Goal: Task Accomplishment & Management: Manage account settings

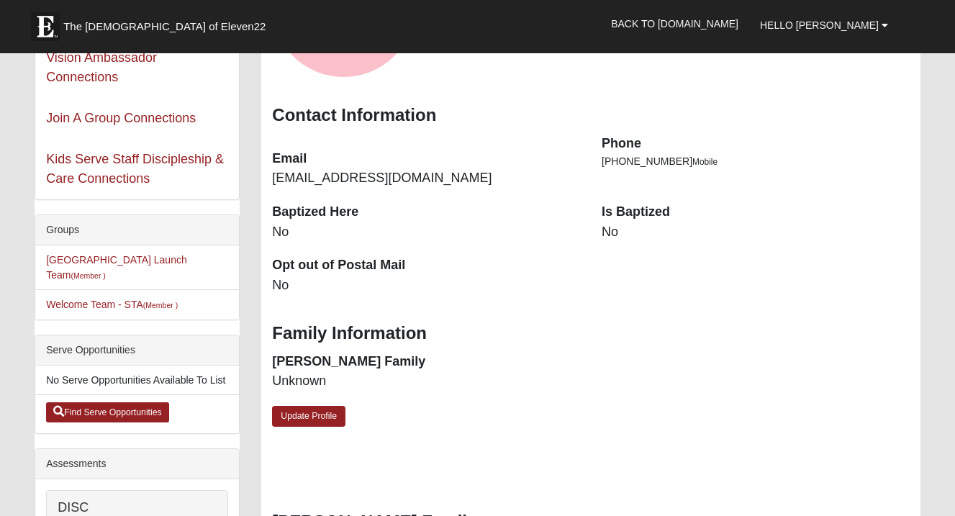
scroll to position [202, 0]
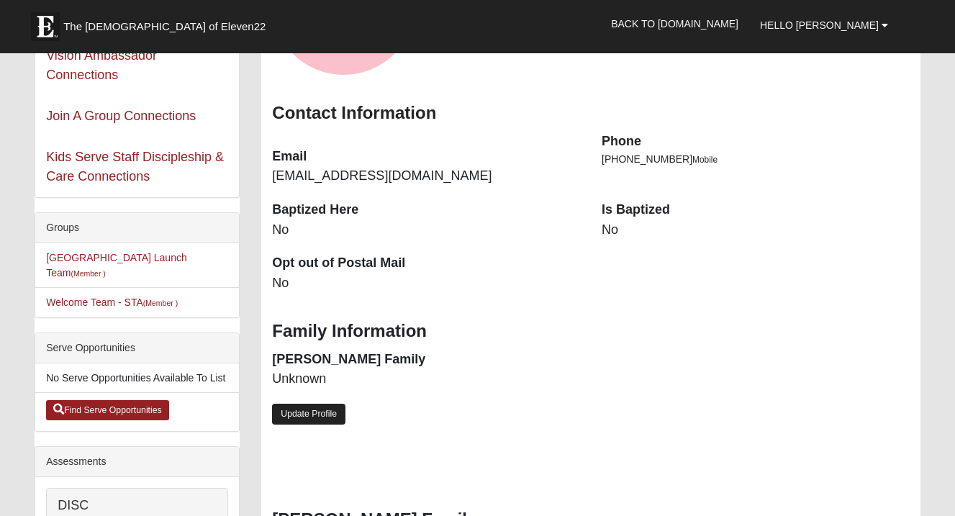
click at [320, 410] on link "Update Profile" at bounding box center [308, 414] width 73 height 21
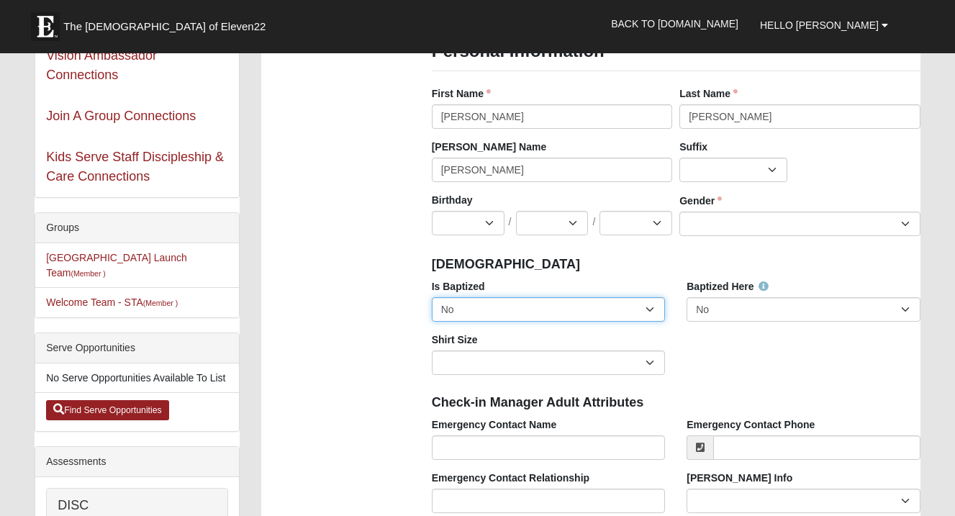
select select "True"
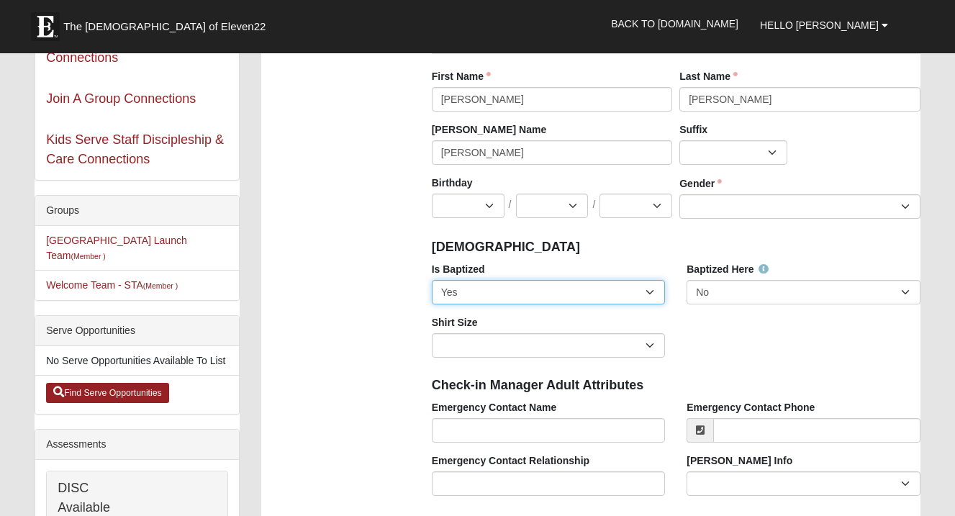
scroll to position [237, 0]
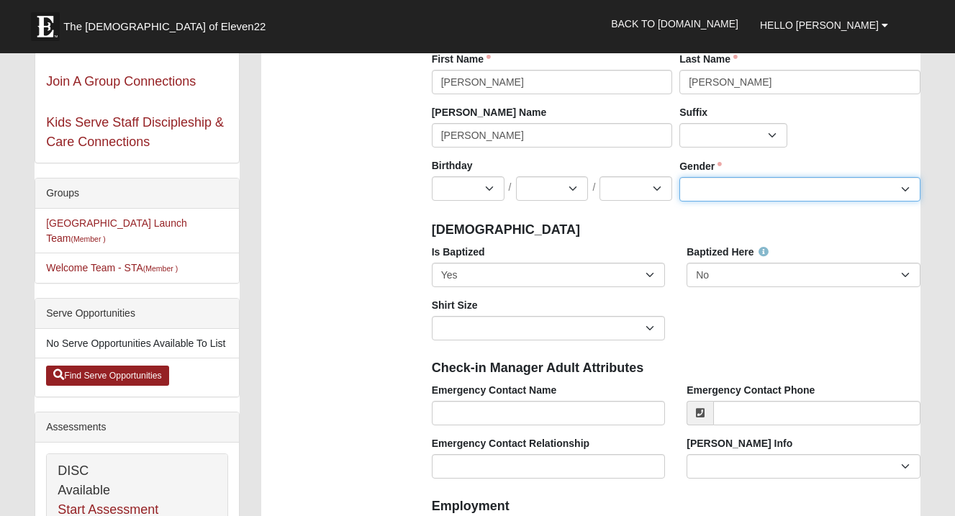
select select "[DEMOGRAPHIC_DATA]"
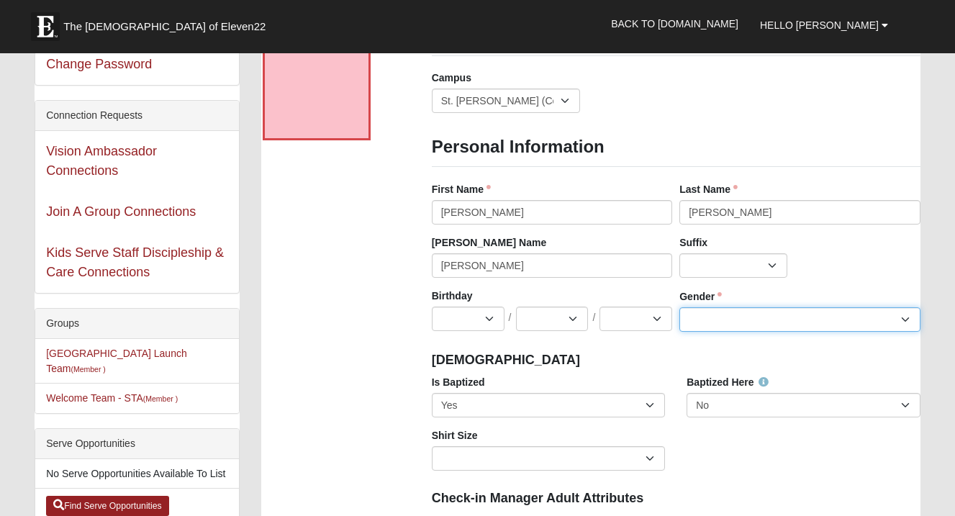
scroll to position [105, 0]
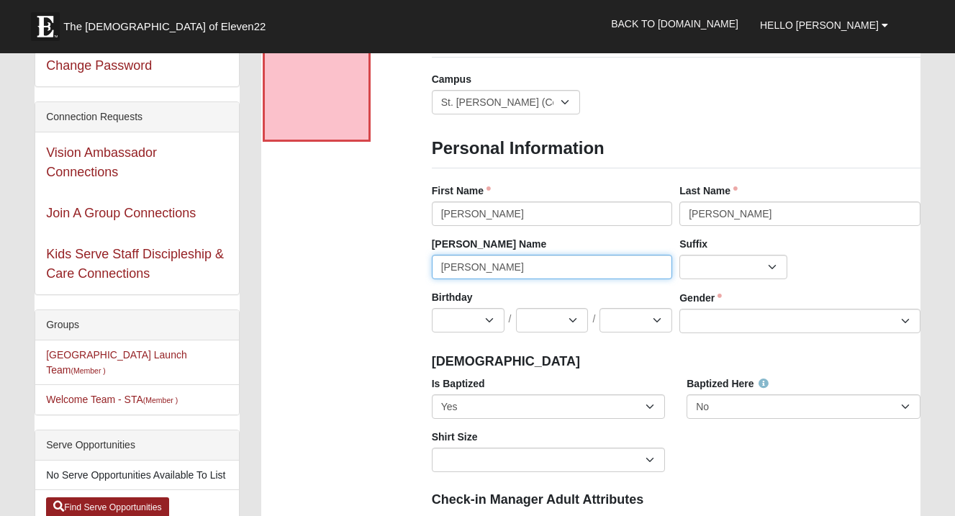
drag, startPoint x: 511, startPoint y: 273, endPoint x: 424, endPoint y: 258, distance: 87.5
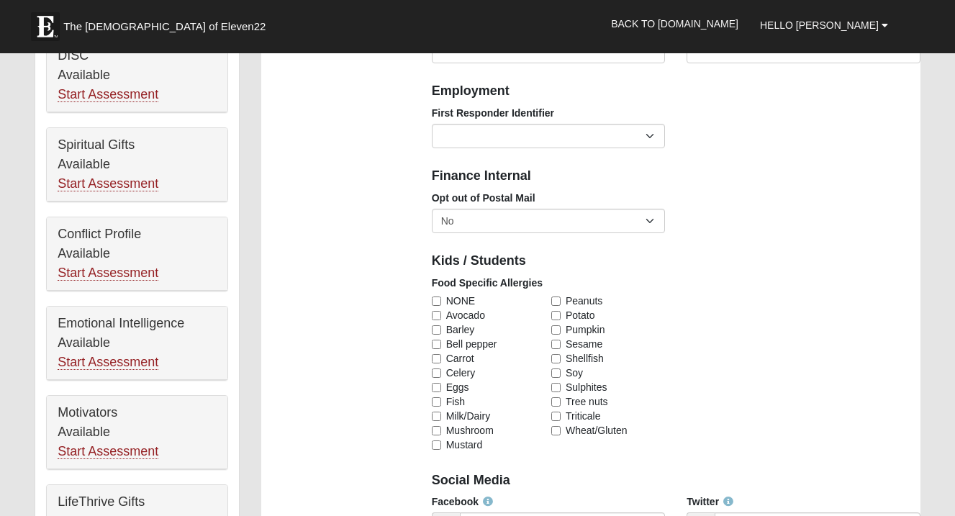
scroll to position [668, 0]
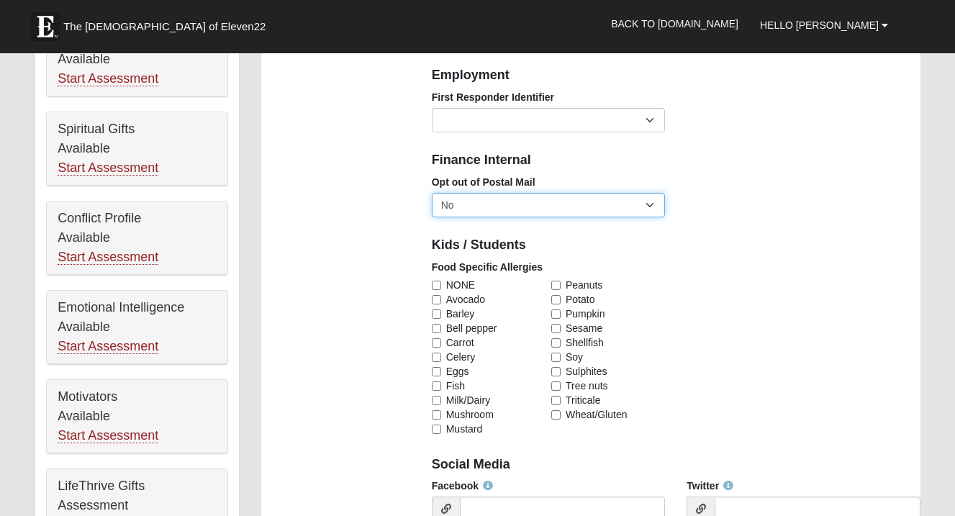
select select "True"
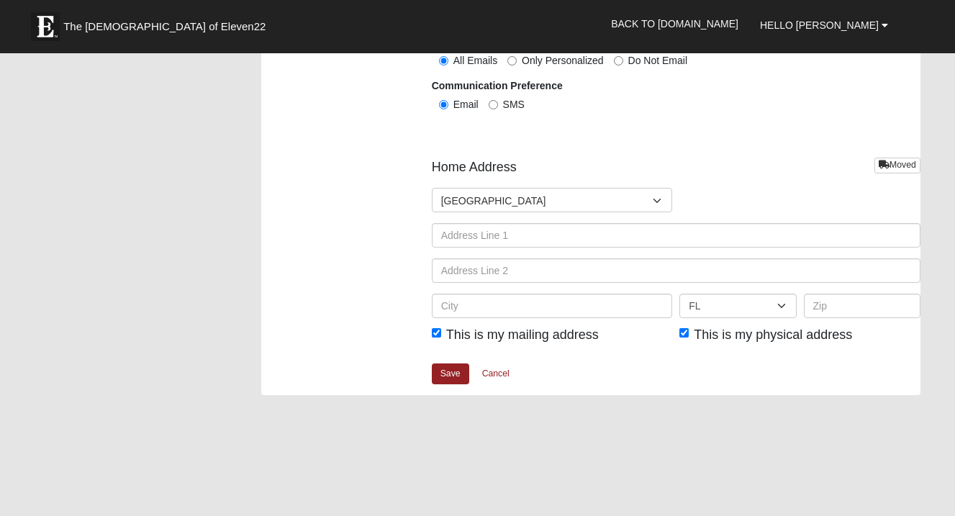
scroll to position [1706, 0]
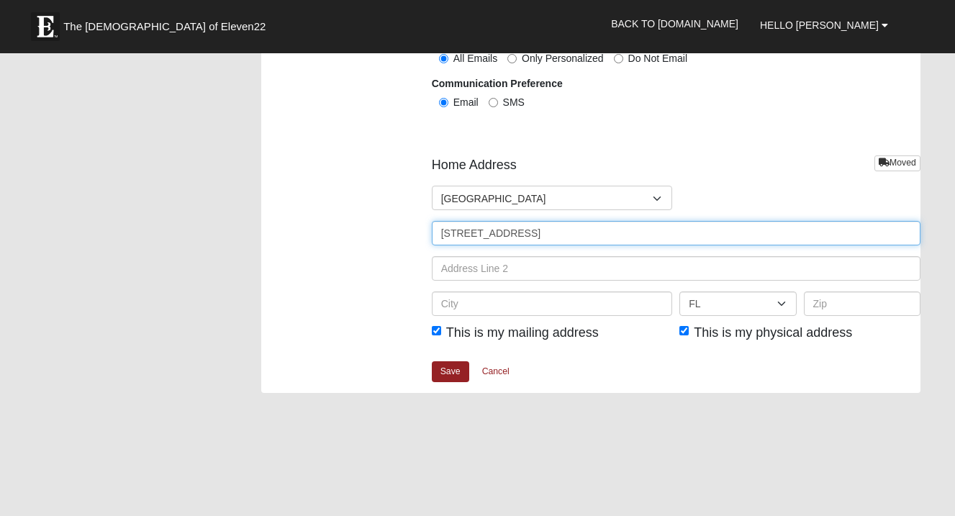
type input "23 Veronese Court"
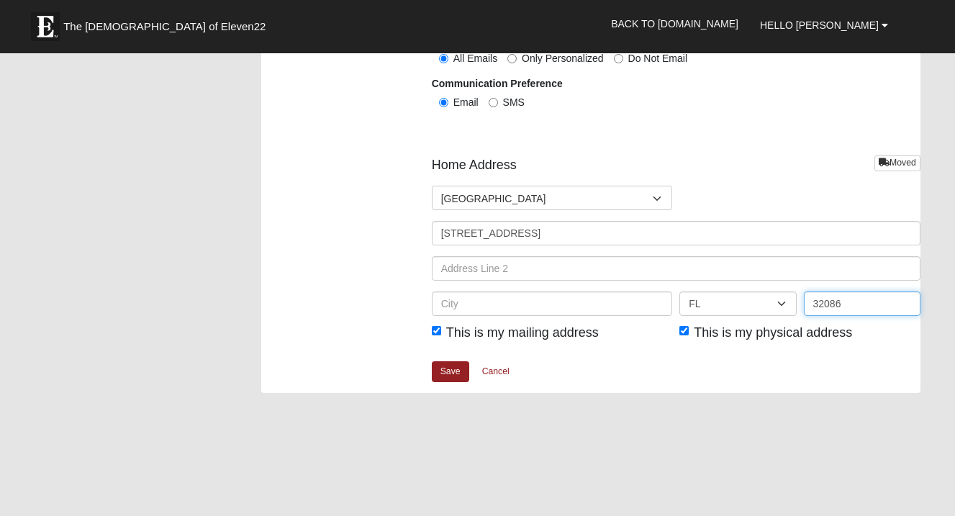
type input "32086"
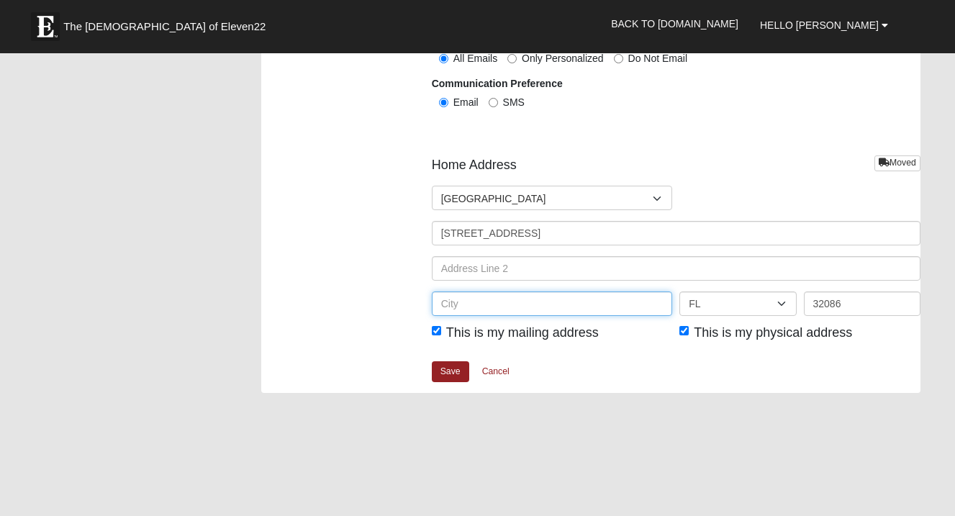
click at [531, 307] on input "text" at bounding box center [552, 303] width 241 height 24
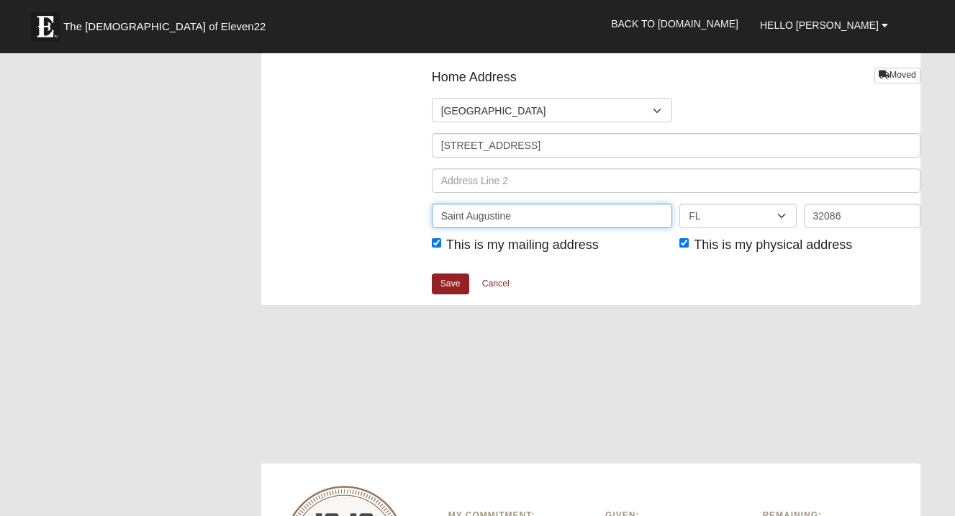
scroll to position [1803, 0]
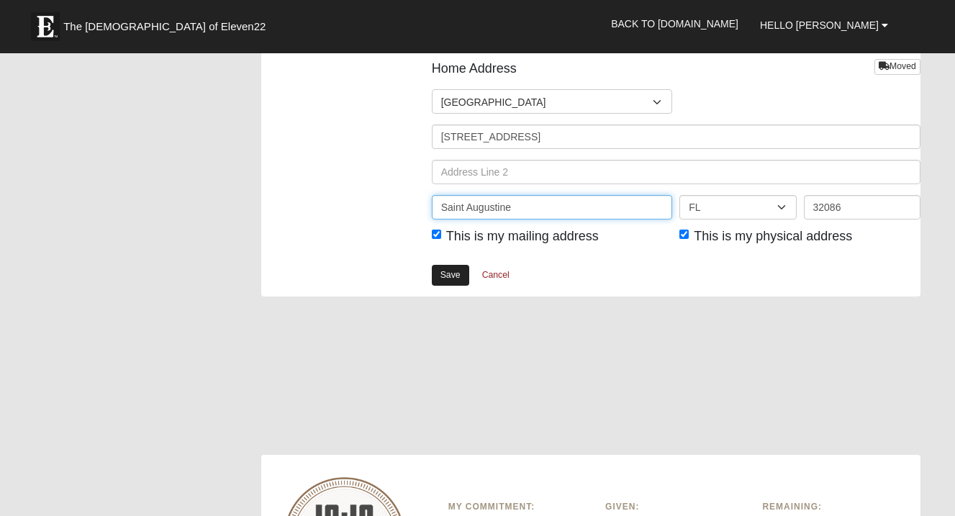
type input "Saint Augustine"
click at [445, 278] on link "Save" at bounding box center [450, 275] width 37 height 21
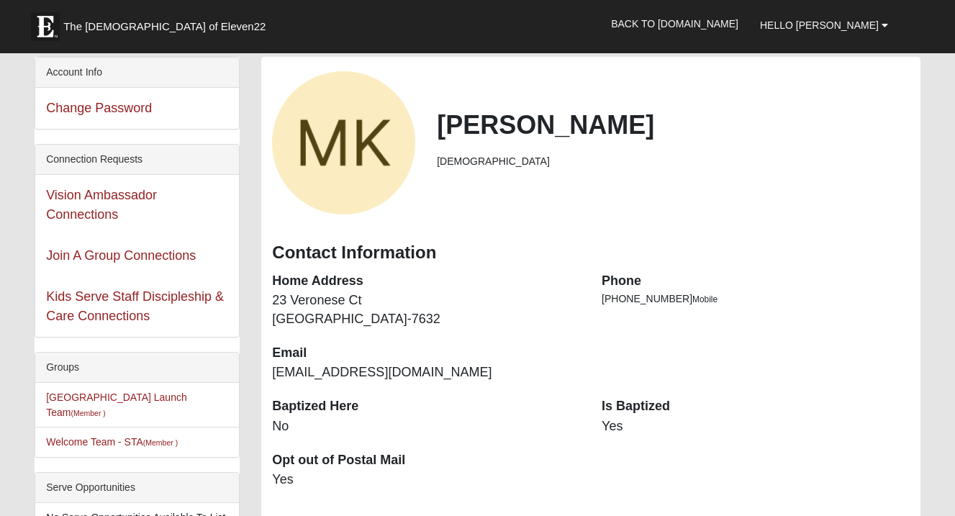
scroll to position [65, 0]
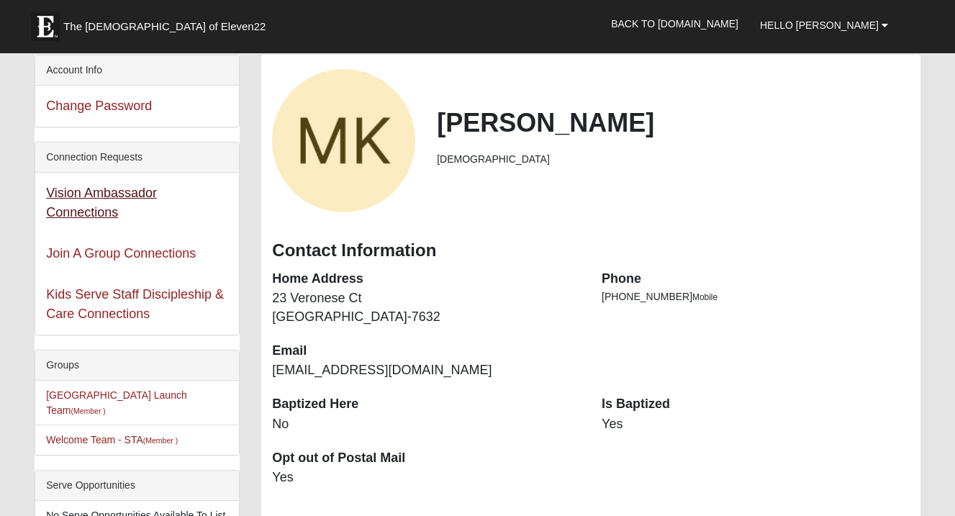
click at [72, 209] on link "Vision Ambassador Connections" at bounding box center [101, 203] width 111 height 34
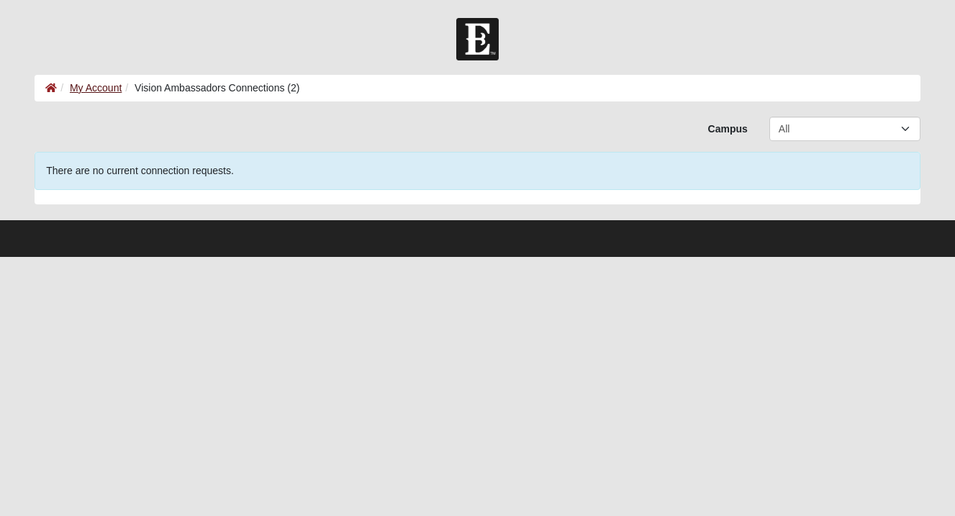
click at [85, 89] on link "My Account" at bounding box center [96, 88] width 52 height 12
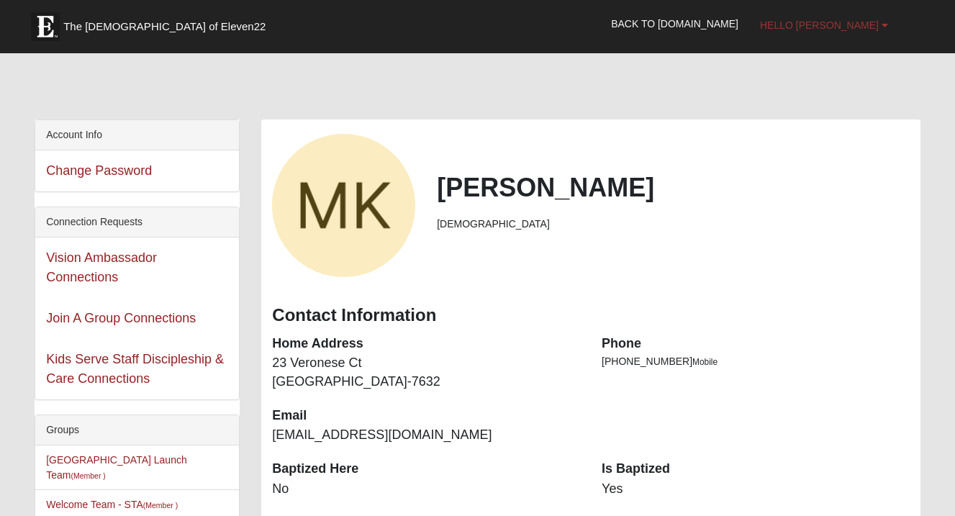
click at [849, 30] on span "Hello [PERSON_NAME]" at bounding box center [819, 25] width 119 height 12
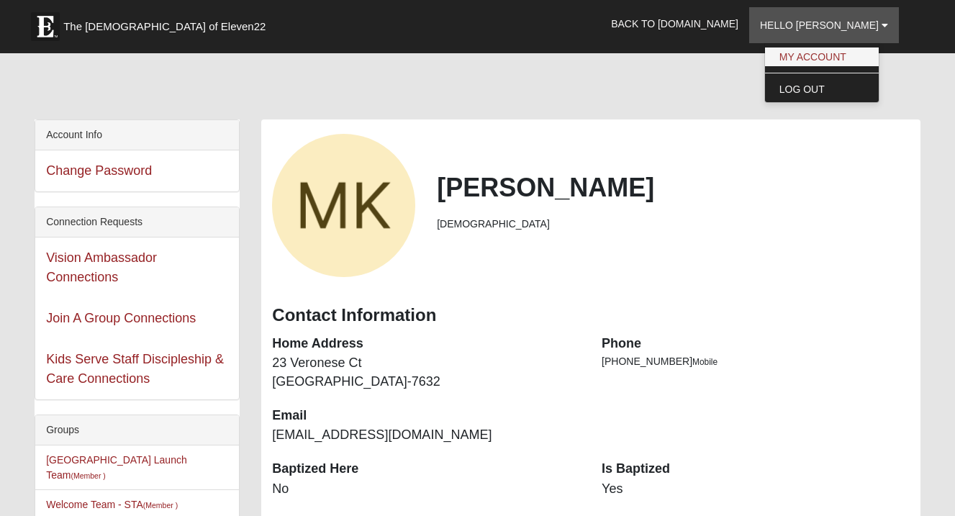
click at [842, 57] on link "My Account" at bounding box center [822, 56] width 114 height 19
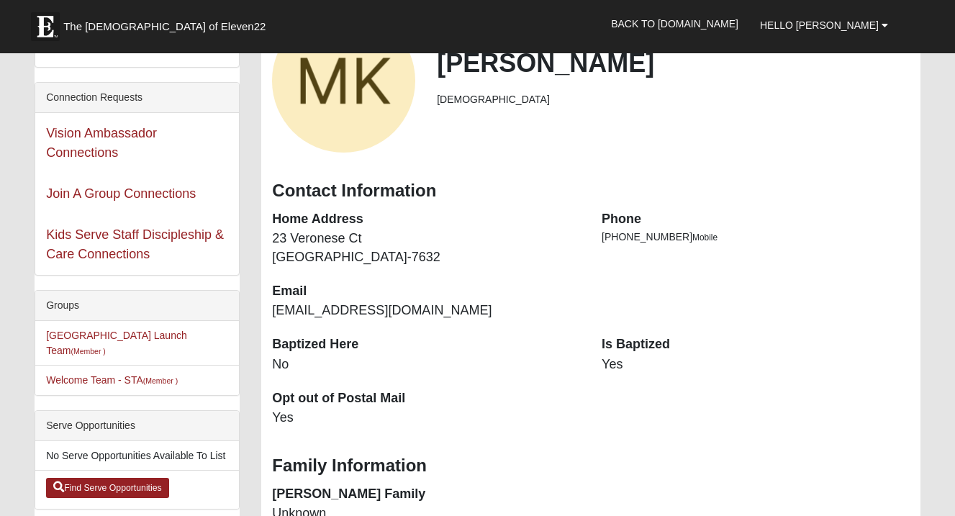
scroll to position [124, 0]
click at [163, 191] on link "Join A Group Connections" at bounding box center [121, 193] width 150 height 14
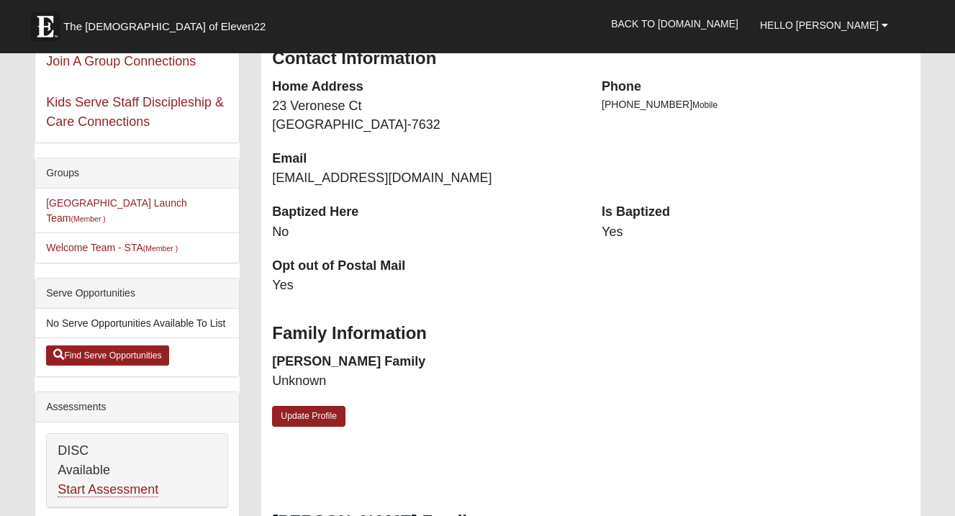
scroll to position [315, 0]
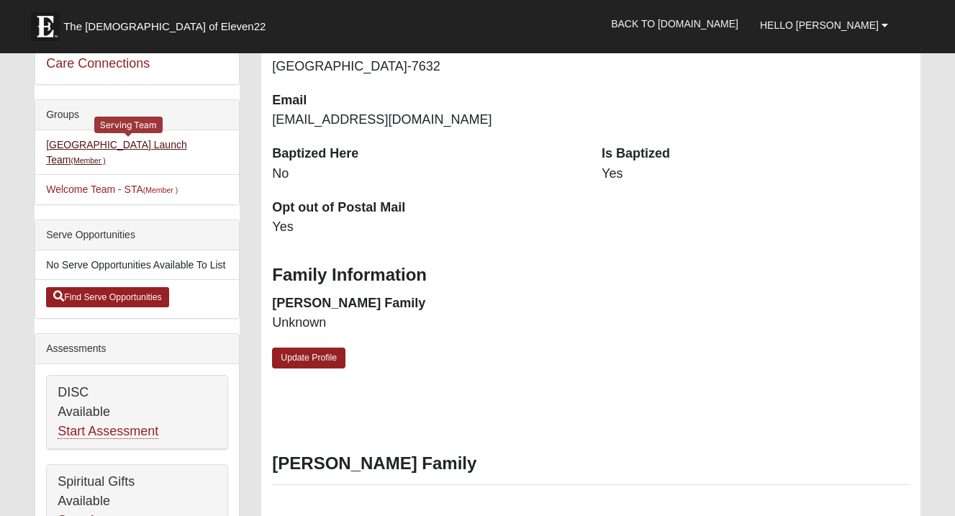
click at [73, 143] on link "St. Augustine Campus Launch Team (Member )" at bounding box center [116, 152] width 141 height 27
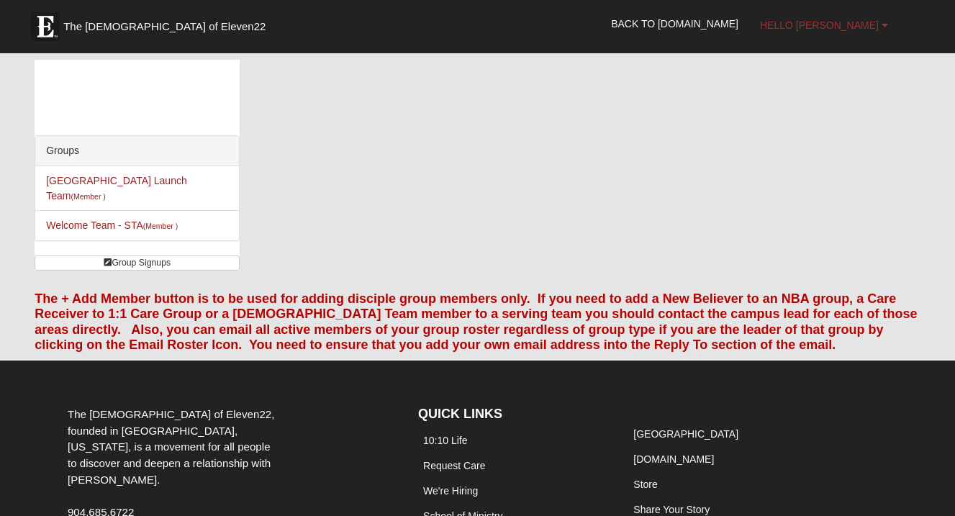
click at [827, 32] on link "Hello [PERSON_NAME]" at bounding box center [824, 25] width 150 height 36
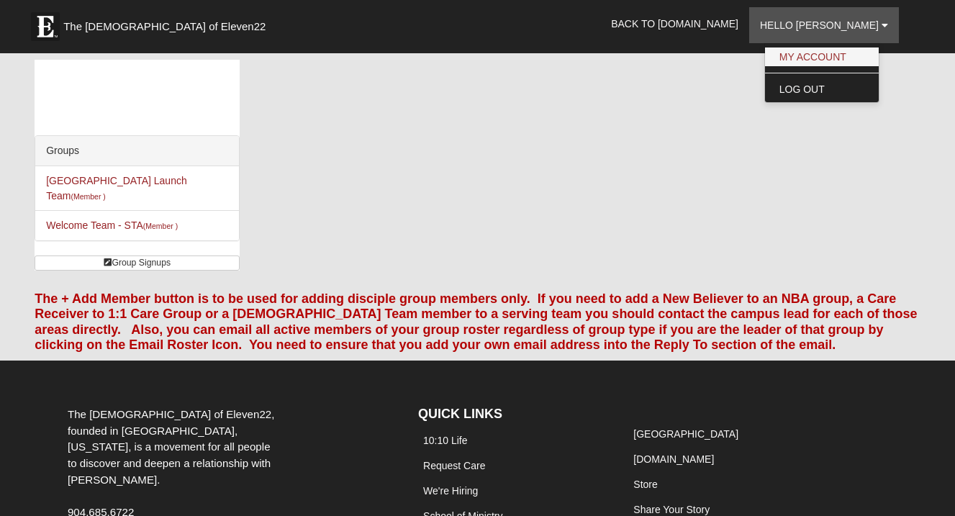
click at [824, 52] on link "My Account" at bounding box center [822, 56] width 114 height 19
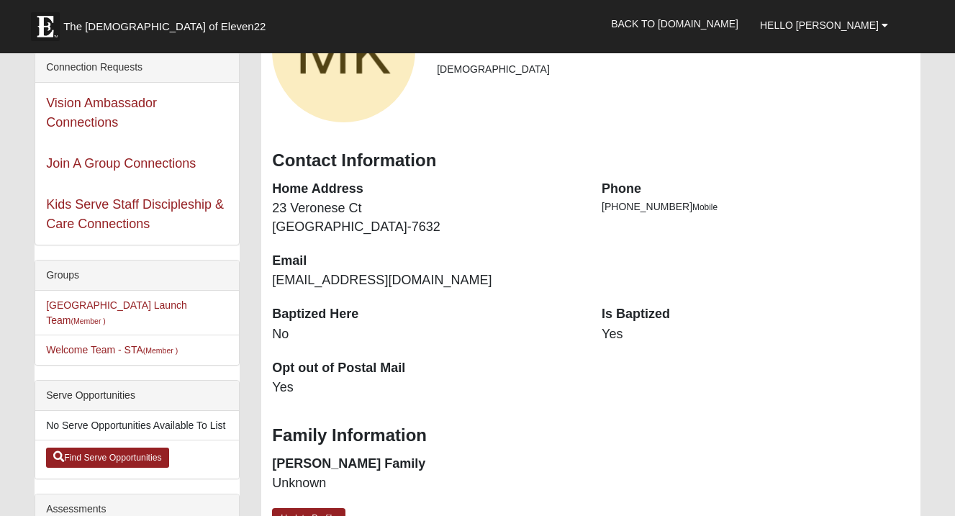
scroll to position [155, 0]
click at [108, 457] on link "Find Serve Opportunities" at bounding box center [107, 457] width 123 height 20
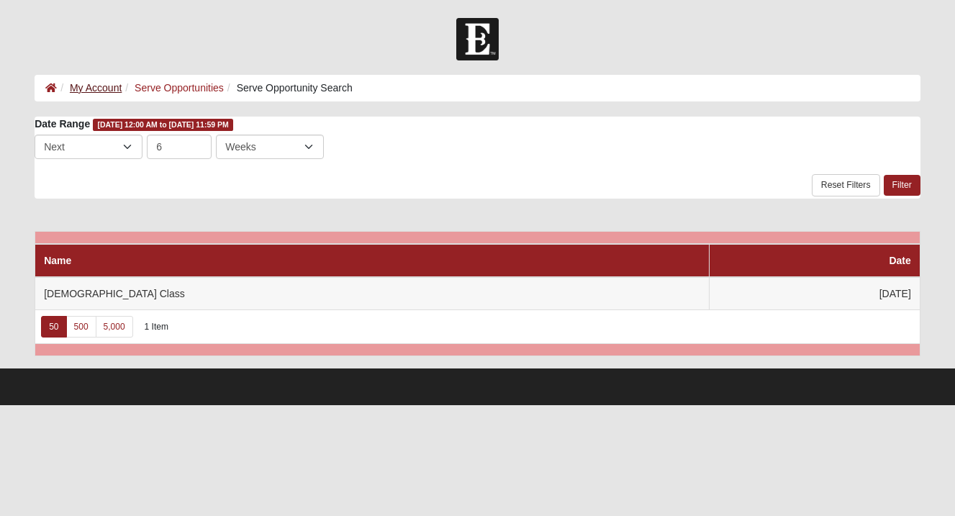
click at [84, 86] on link "My Account" at bounding box center [96, 88] width 52 height 12
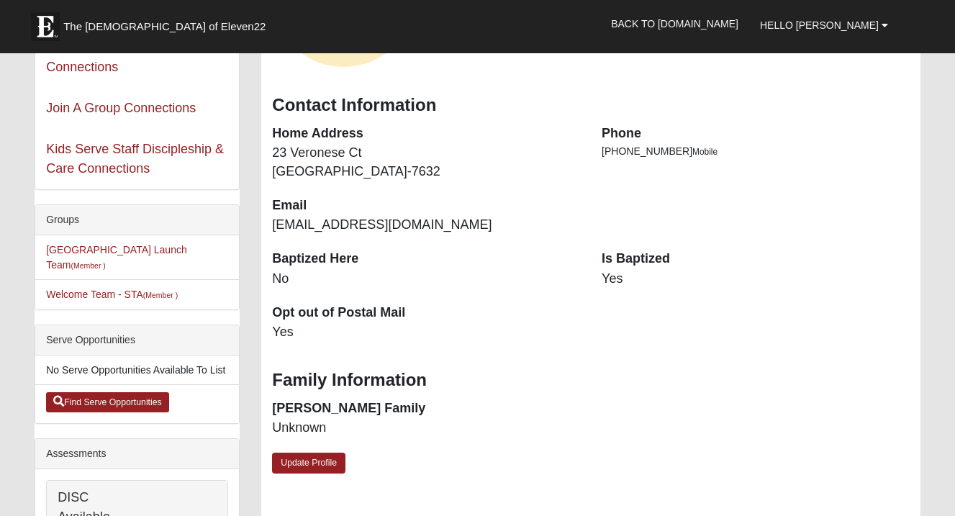
scroll to position [211, 0]
click at [306, 455] on link "Update Profile" at bounding box center [308, 462] width 73 height 21
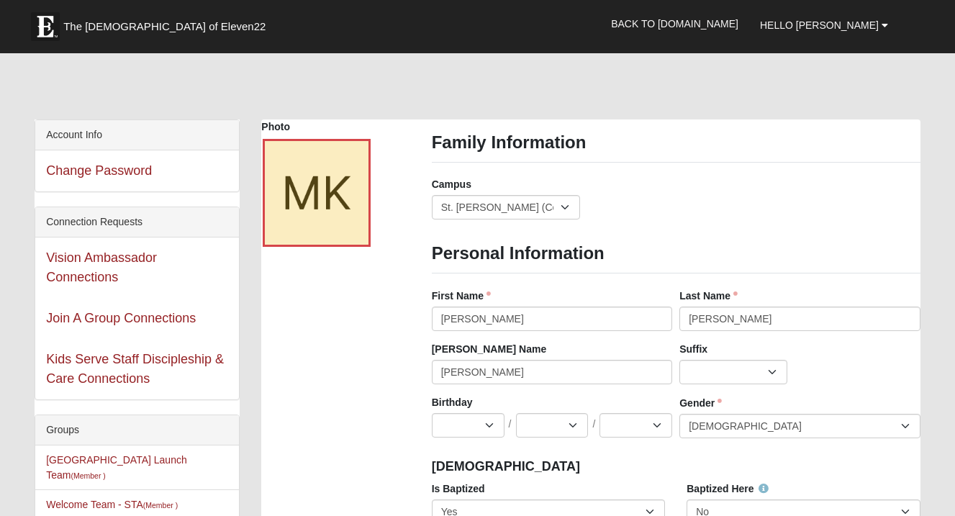
scroll to position [0, 0]
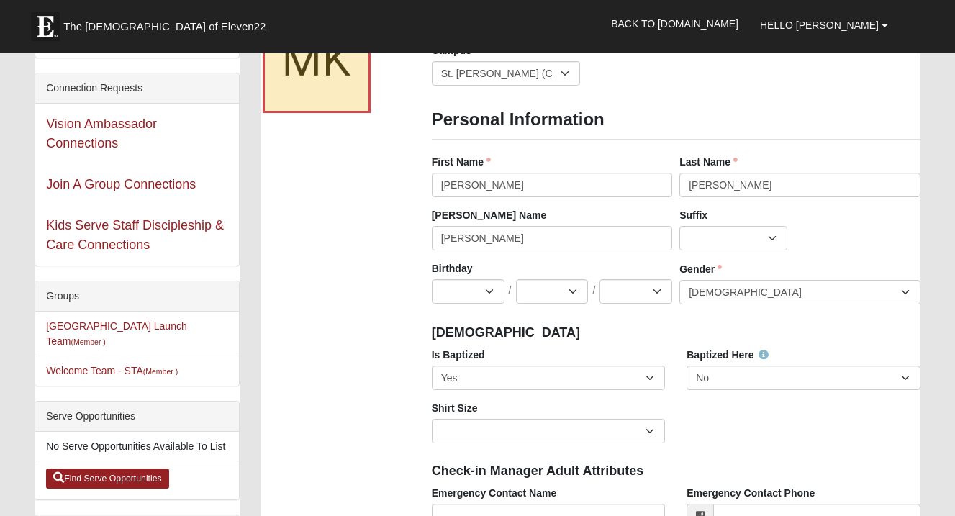
scroll to position [140, 0]
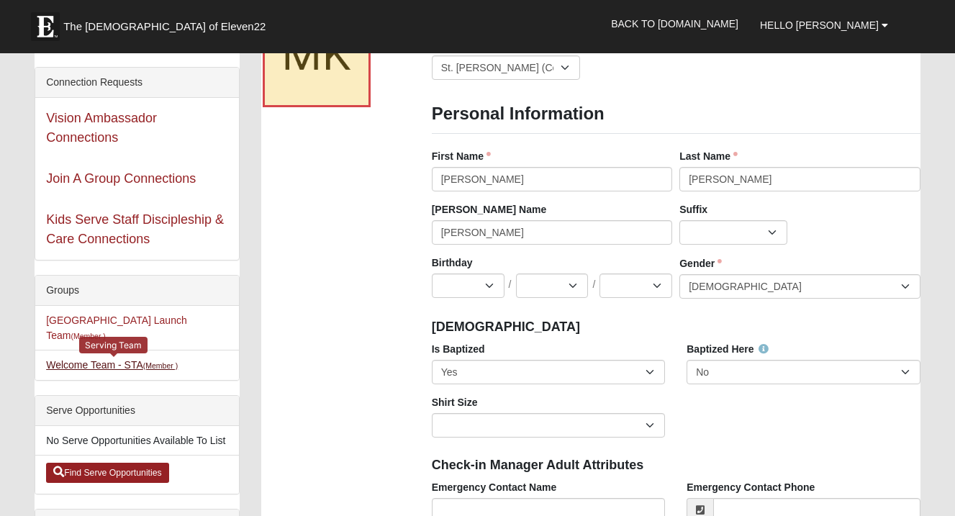
click at [145, 365] on small "(Member )" at bounding box center [160, 365] width 35 height 9
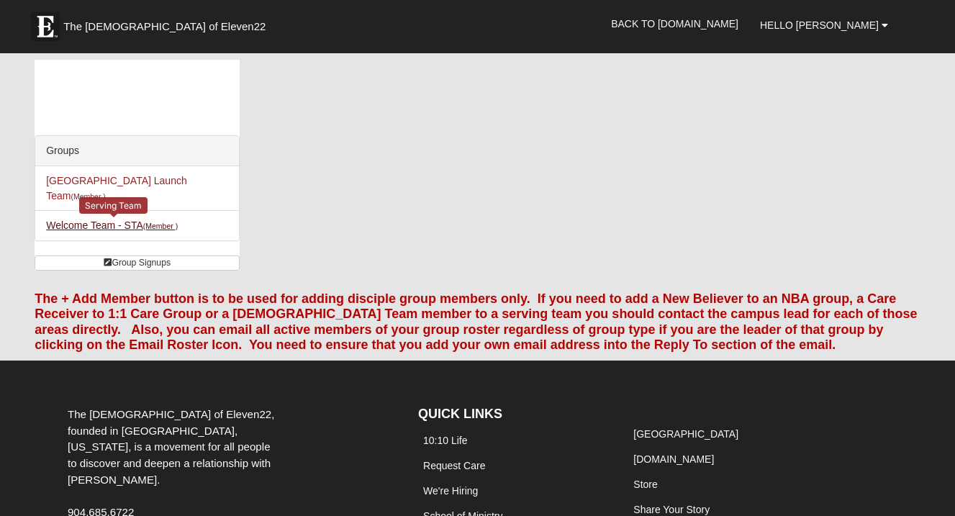
click at [81, 222] on link "Welcome Team - STA (Member )" at bounding box center [112, 225] width 132 height 12
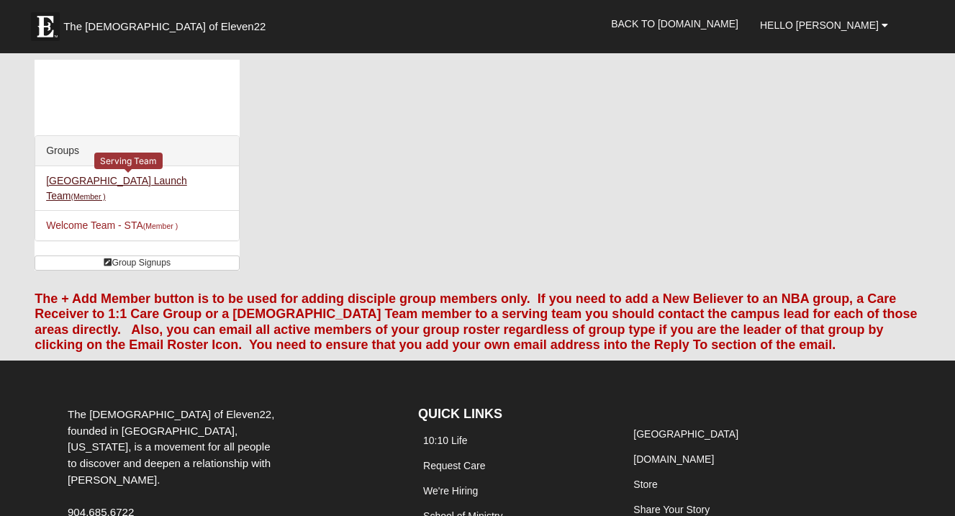
click at [120, 177] on link "St. Augustine Campus Launch Team (Member )" at bounding box center [116, 188] width 141 height 27
click at [821, 22] on span "Hello [PERSON_NAME]" at bounding box center [819, 25] width 119 height 12
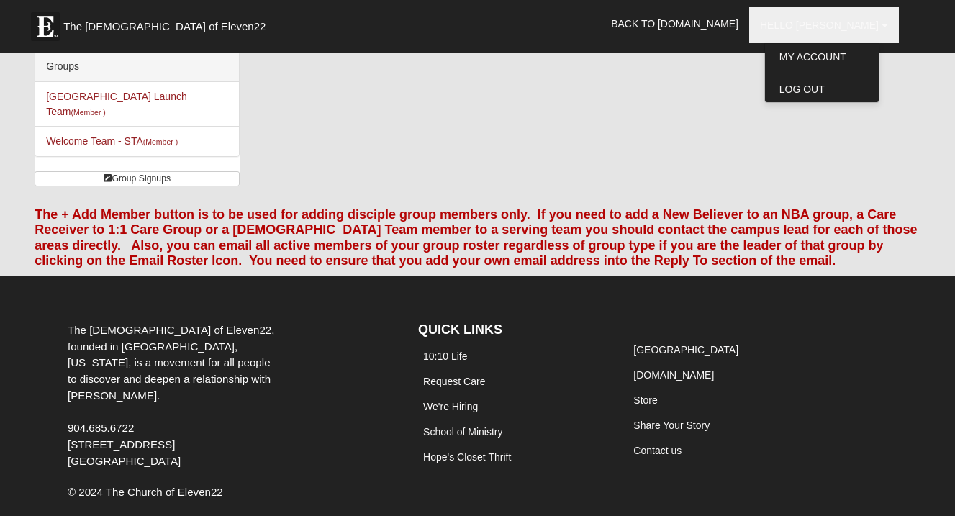
scroll to position [102, 0]
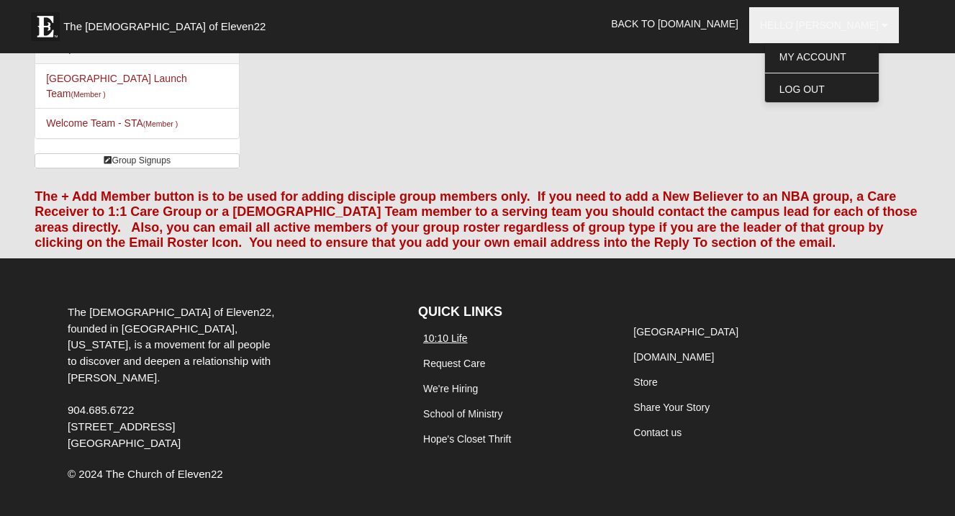
click at [452, 334] on link "10:10 Life" at bounding box center [445, 338] width 45 height 12
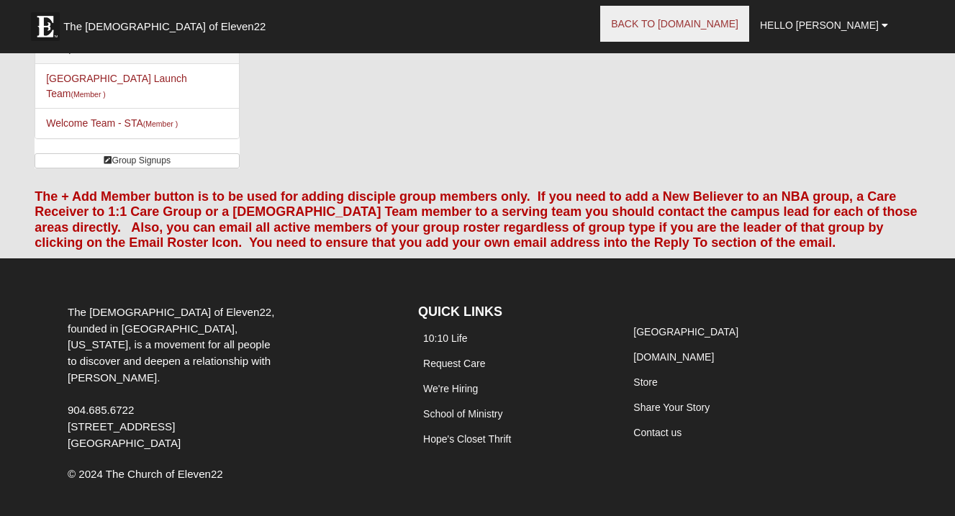
click at [702, 24] on link "Back to [DOMAIN_NAME]" at bounding box center [674, 24] width 149 height 36
